Goal: Check status: Check status

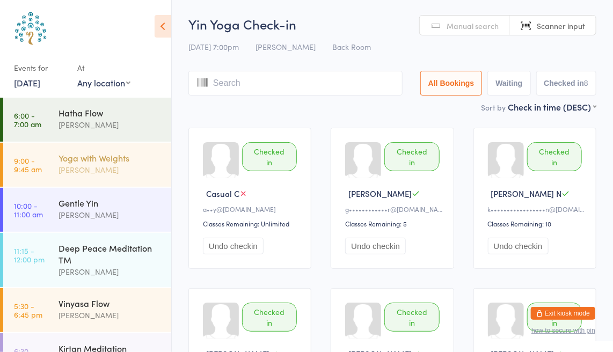
click at [82, 159] on div "Yoga with Weights" at bounding box center [110, 158] width 104 height 12
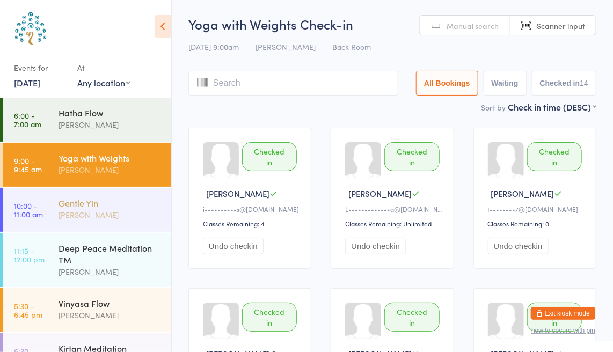
click at [76, 209] on div "[PERSON_NAME]" at bounding box center [110, 215] width 104 height 12
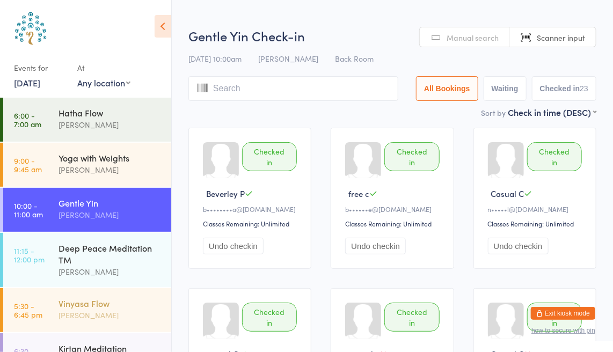
click at [83, 311] on div "[PERSON_NAME]" at bounding box center [110, 315] width 104 height 12
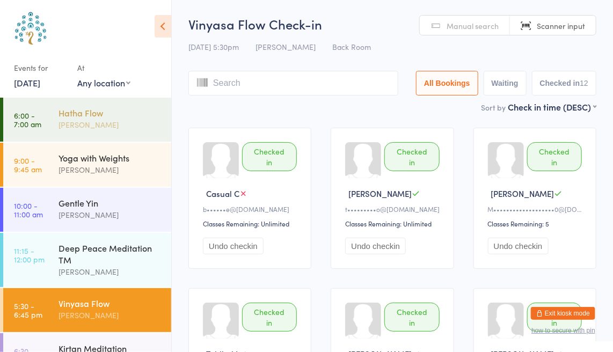
click at [82, 116] on div "Hatha Flow" at bounding box center [110, 113] width 104 height 12
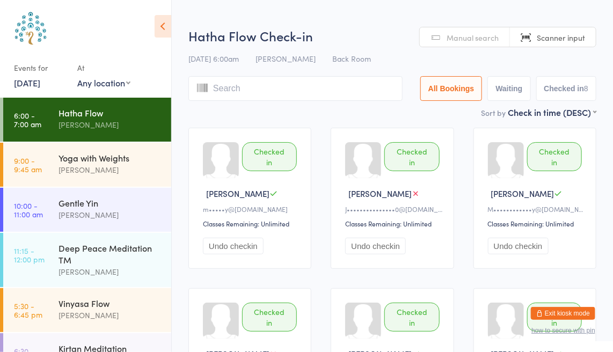
click at [34, 82] on link "[DATE]" at bounding box center [27, 83] width 26 height 12
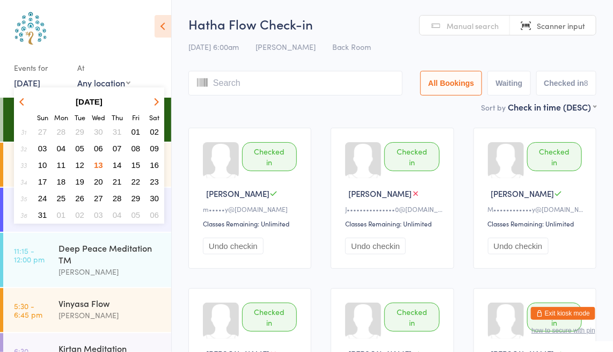
click at [60, 164] on span "11" at bounding box center [61, 164] width 9 height 9
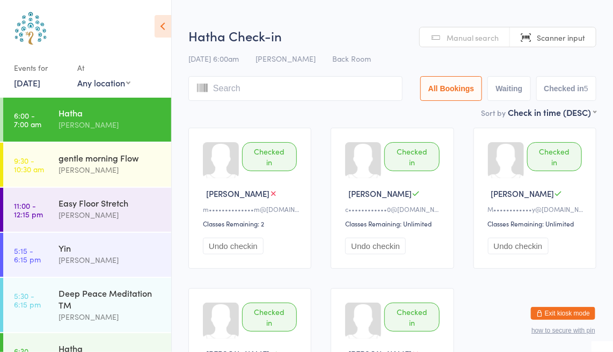
click at [40, 83] on link "[DATE]" at bounding box center [27, 83] width 26 height 12
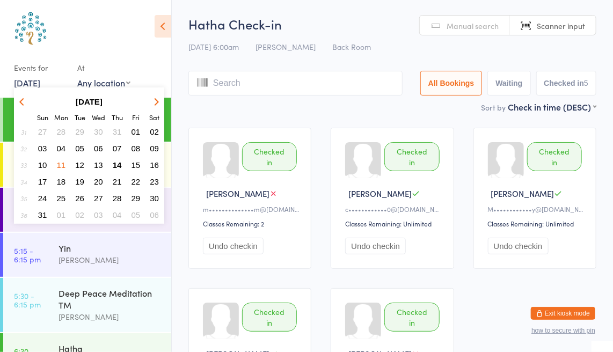
click at [80, 164] on span "12" at bounding box center [79, 164] width 9 height 9
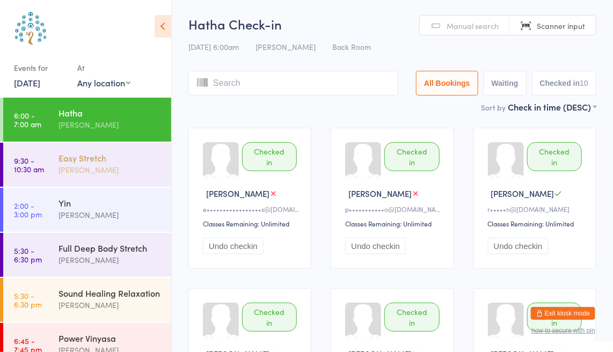
click at [86, 163] on div "Easy Stretch" at bounding box center [110, 158] width 104 height 12
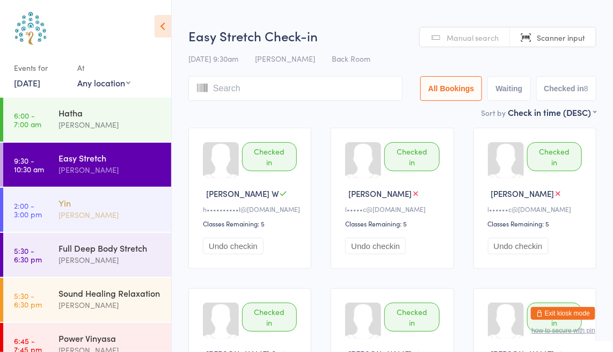
click at [86, 205] on div "Yin" at bounding box center [110, 203] width 104 height 12
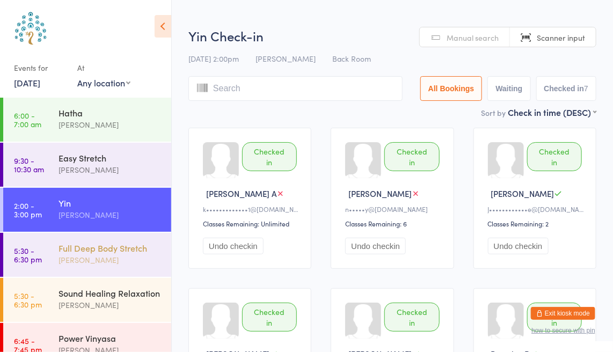
click at [82, 257] on div "[PERSON_NAME]" at bounding box center [110, 260] width 104 height 12
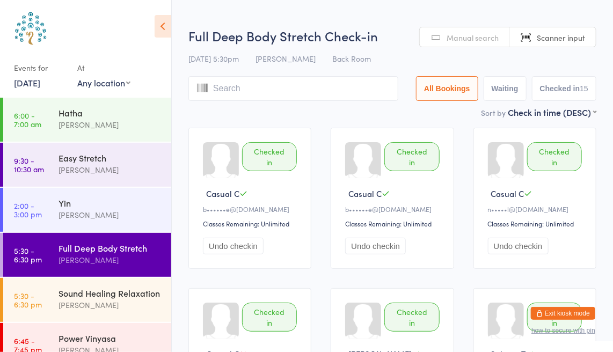
click at [40, 83] on link "[DATE]" at bounding box center [27, 83] width 26 height 12
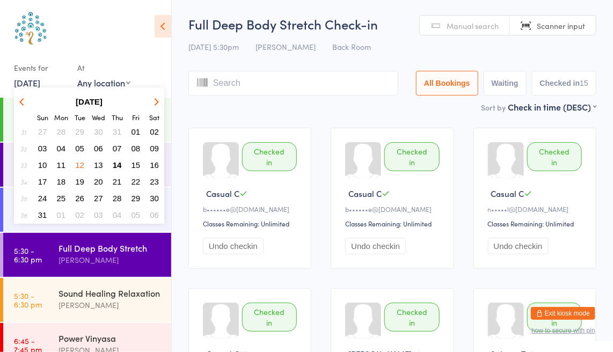
click at [118, 166] on span "14" at bounding box center [117, 164] width 9 height 9
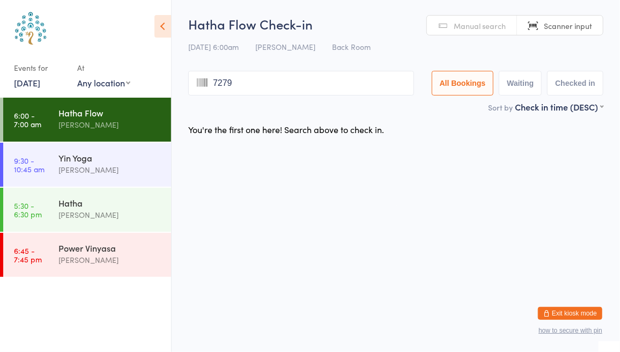
type input "7279"
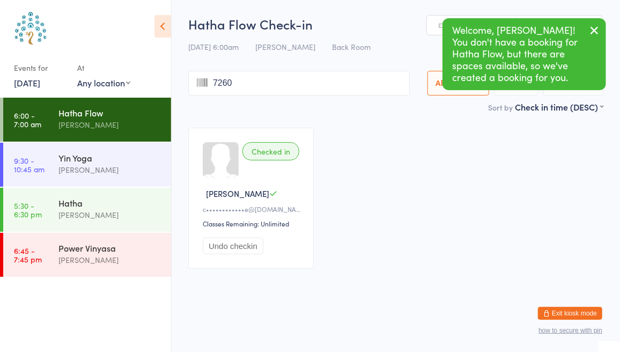
type input "7260"
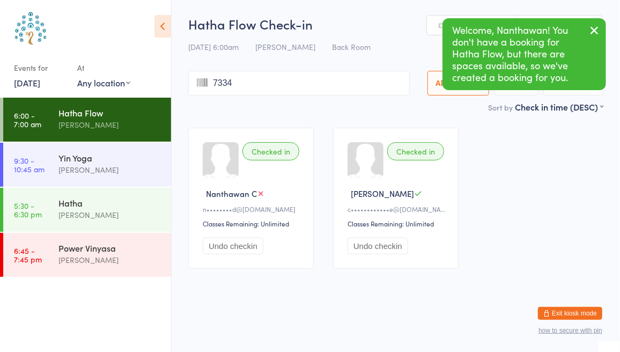
type input "7334"
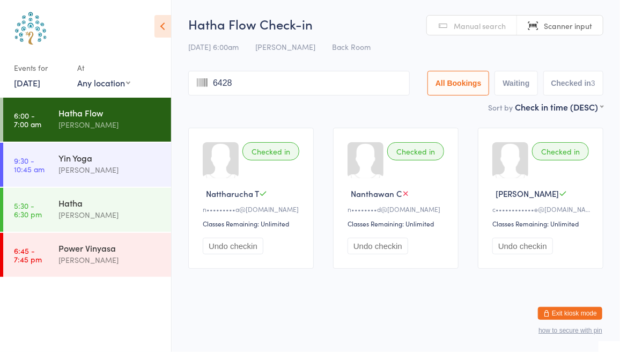
type input "6428"
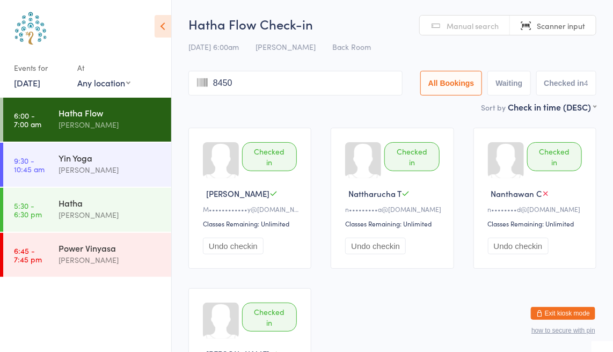
type input "8450"
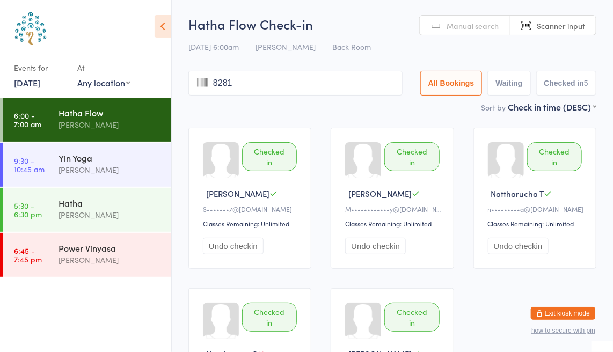
type input "8281"
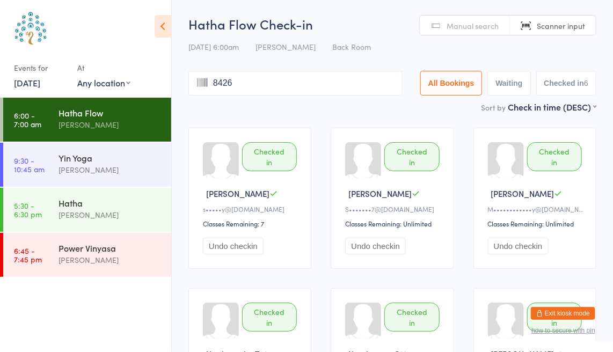
type input "8426"
